Goal: Navigation & Orientation: Go to known website

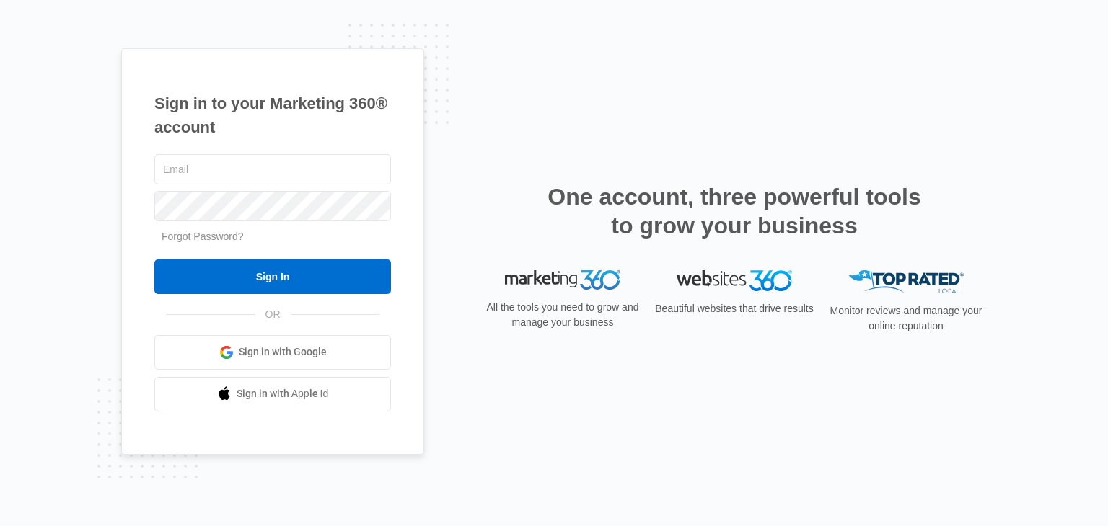
type input "[PERSON_NAME][EMAIL_ADDRESS][DOMAIN_NAME]"
click at [237, 283] on input "Sign In" at bounding box center [272, 277] width 237 height 35
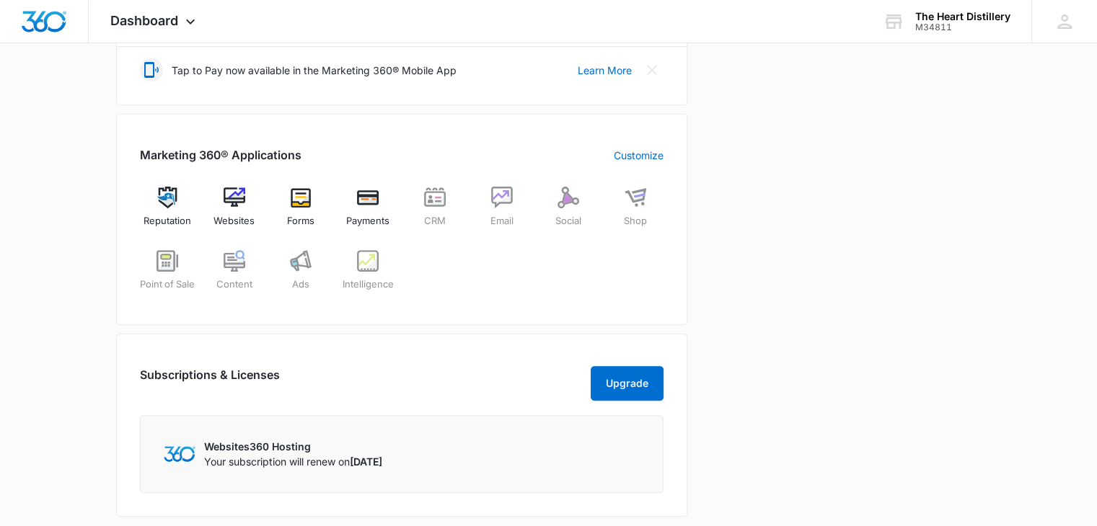
scroll to position [490, 0]
click at [236, 192] on img at bounding box center [235, 197] width 22 height 22
